Goal: Information Seeking & Learning: Learn about a topic

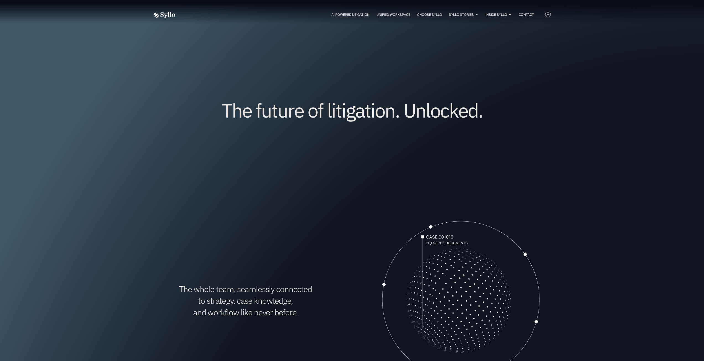
click at [338, 14] on span "AI Powered Litigation" at bounding box center [350, 14] width 38 height 5
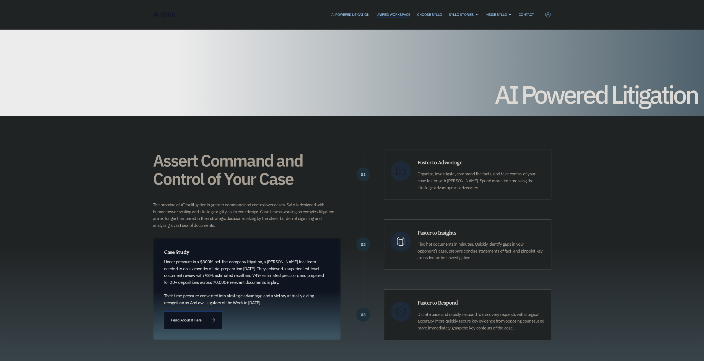
click at [391, 16] on span "Unified Workspace" at bounding box center [393, 14] width 34 height 5
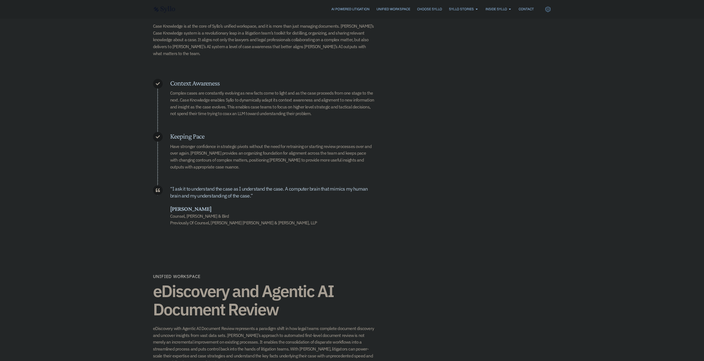
scroll to position [231, 0]
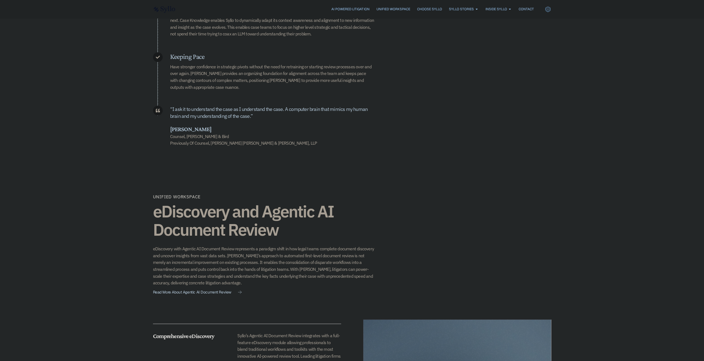
click at [527, 169] on div "Unified Workspace eDiscovery and Agentic AI Document Review eDiscovery with Age…" at bounding box center [352, 334] width 398 height 330
click at [419, 7] on span "Choose Syllo" at bounding box center [429, 9] width 25 height 5
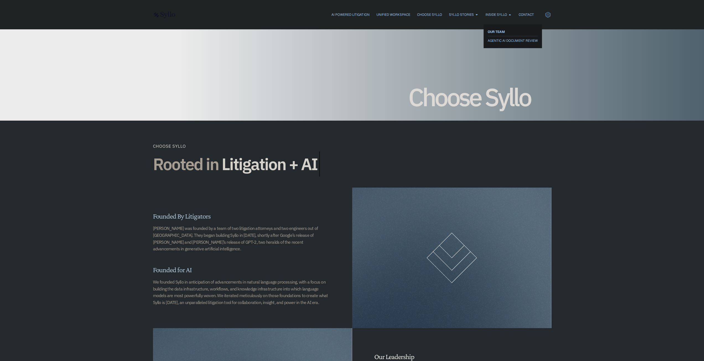
click at [496, 30] on span "OUR TEAM" at bounding box center [496, 31] width 17 height 7
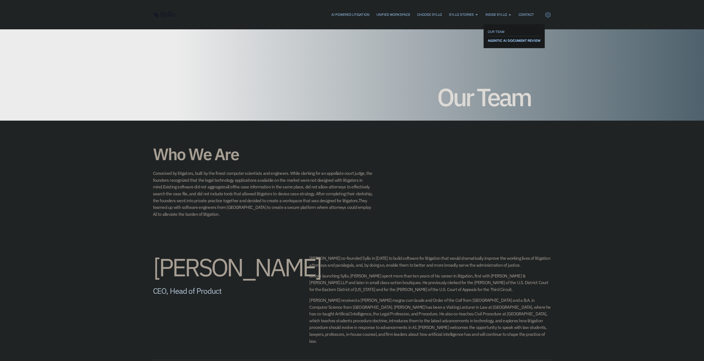
click at [493, 39] on span "AGENTIC AI DOCUMENT REVIEW" at bounding box center [514, 40] width 53 height 7
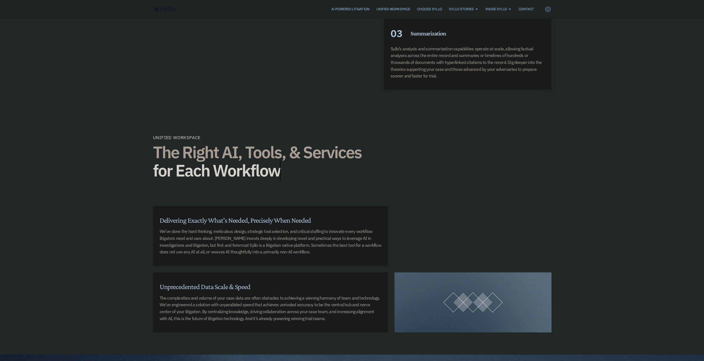
scroll to position [1217, 0]
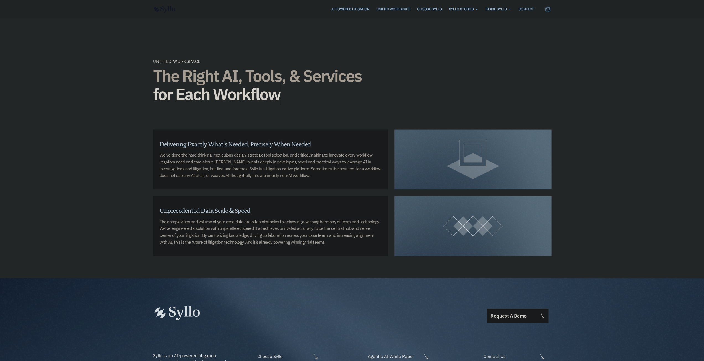
click at [161, 174] on div "We’ve done the hard thinking, meticulous design, strategic tool selection, and …" at bounding box center [271, 167] width 222 height 31
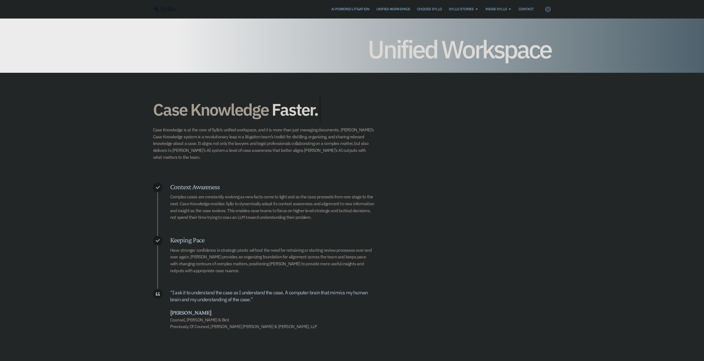
scroll to position [83, 0]
